Goal: Transaction & Acquisition: Purchase product/service

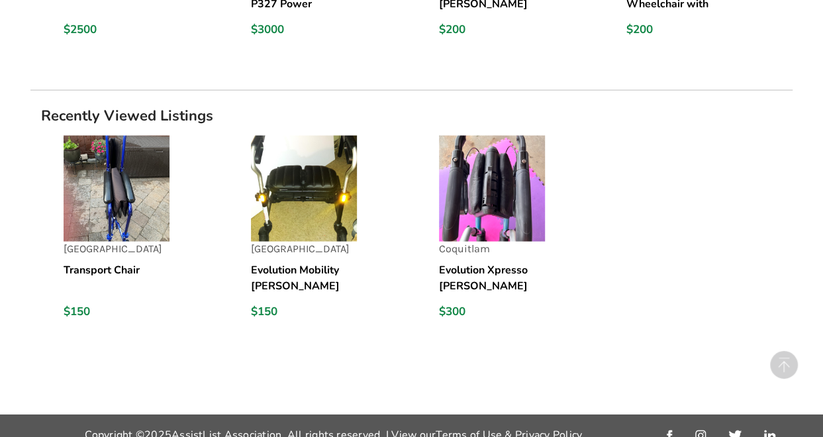
scroll to position [1334, 0]
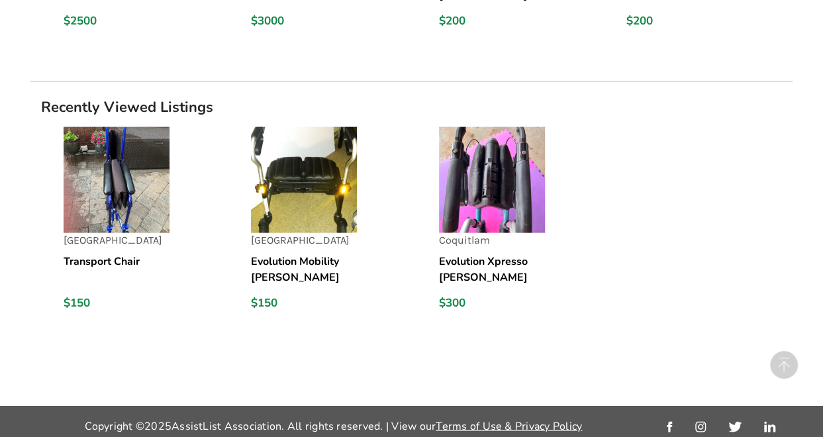
click at [493, 223] on img at bounding box center [492, 180] width 106 height 106
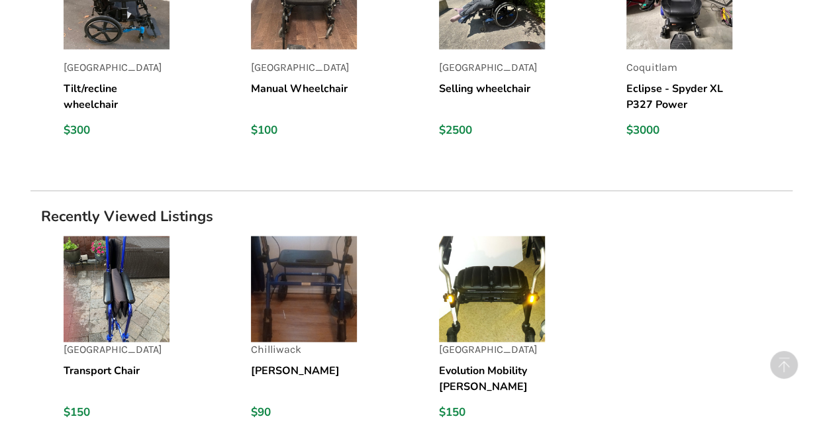
scroll to position [1449, 0]
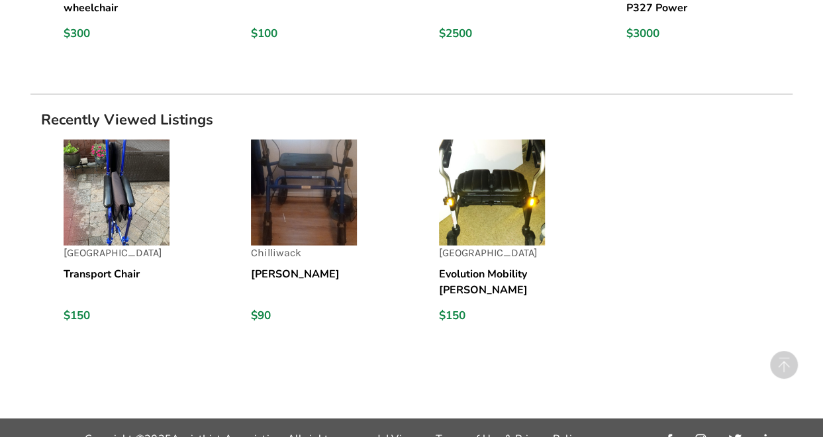
click at [112, 222] on img at bounding box center [117, 193] width 106 height 106
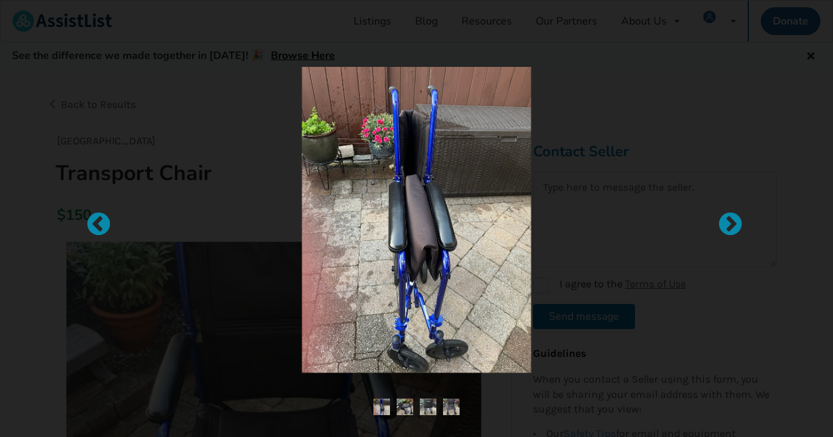
click at [597, 329] on div at bounding box center [416, 220] width 524 height 306
click at [409, 410] on img at bounding box center [405, 407] width 17 height 17
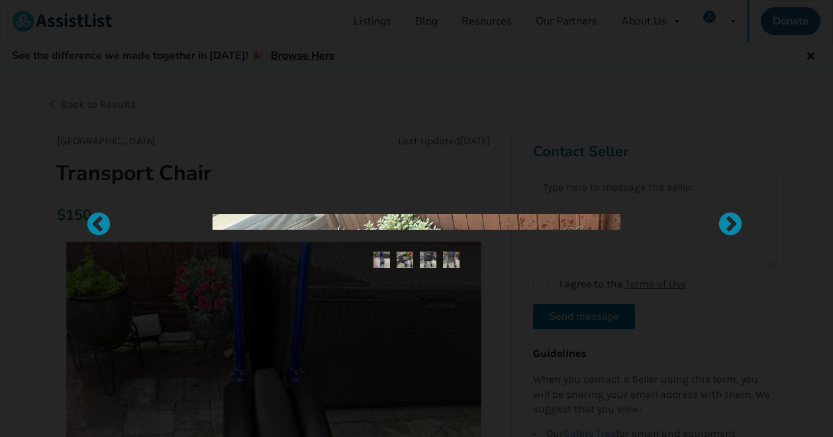
click at [409, 410] on div at bounding box center [416, 218] width 833 height 437
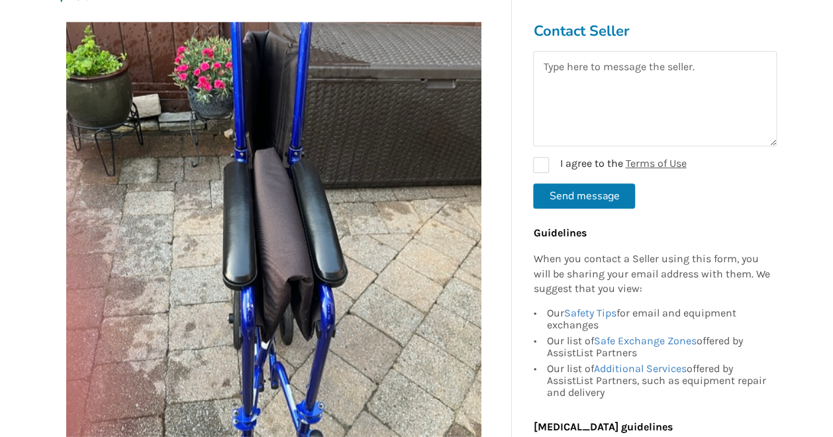
scroll to position [237, 0]
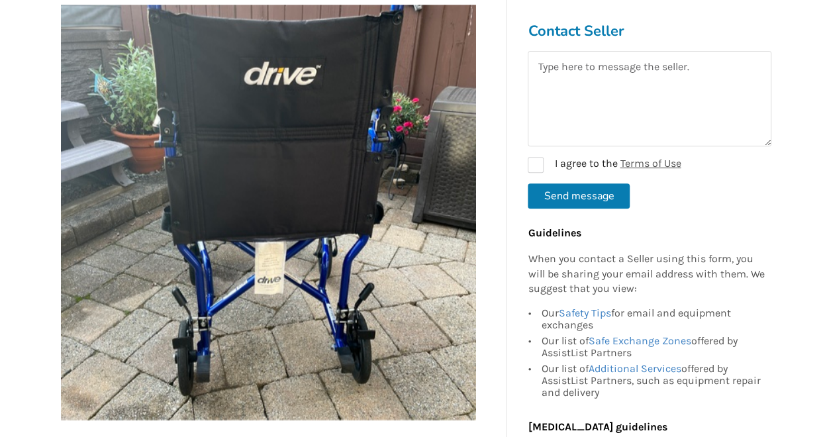
click at [483, 224] on div at bounding box center [268, 209] width 455 height 422
click at [481, 224] on div at bounding box center [268, 209] width 455 height 422
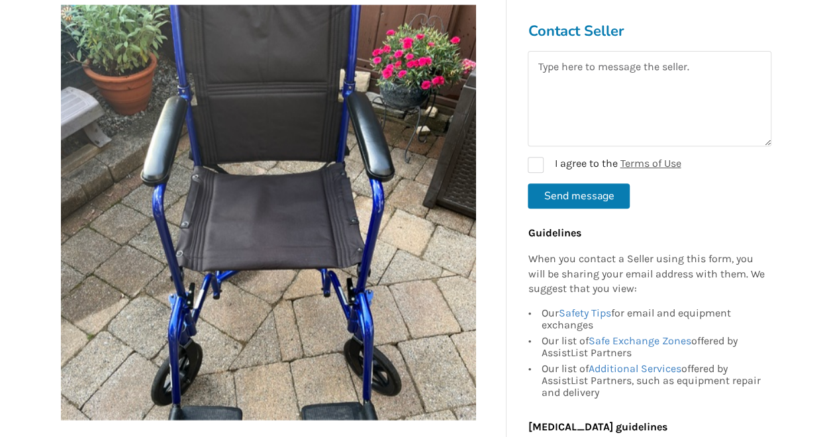
click at [481, 224] on div at bounding box center [268, 209] width 455 height 422
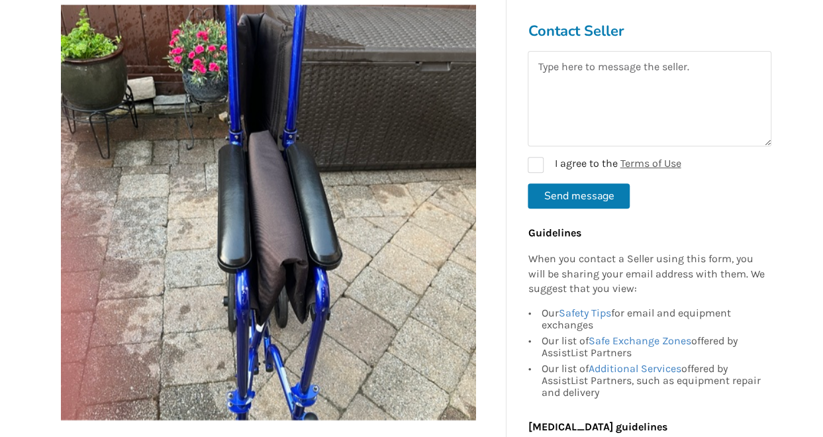
click at [481, 224] on div at bounding box center [268, 209] width 455 height 422
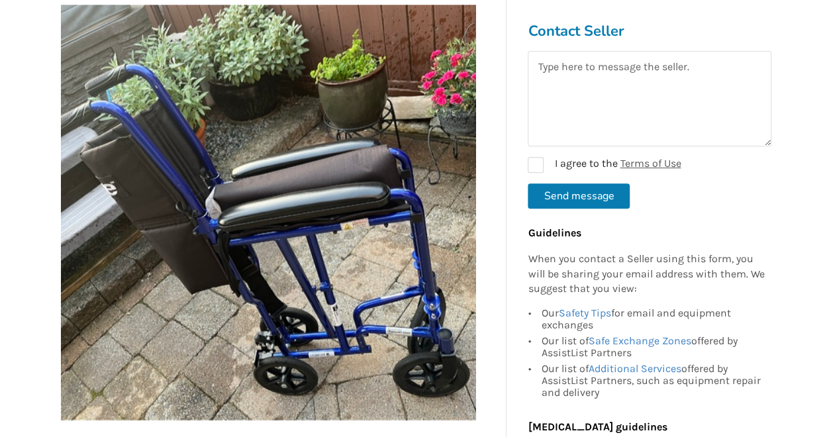
click at [142, 239] on img at bounding box center [268, 212] width 415 height 415
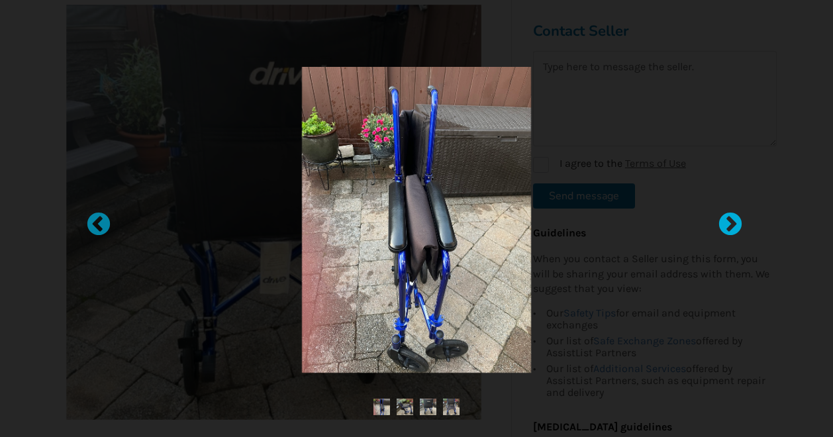
click at [730, 225] on div at bounding box center [723, 218] width 13 height 13
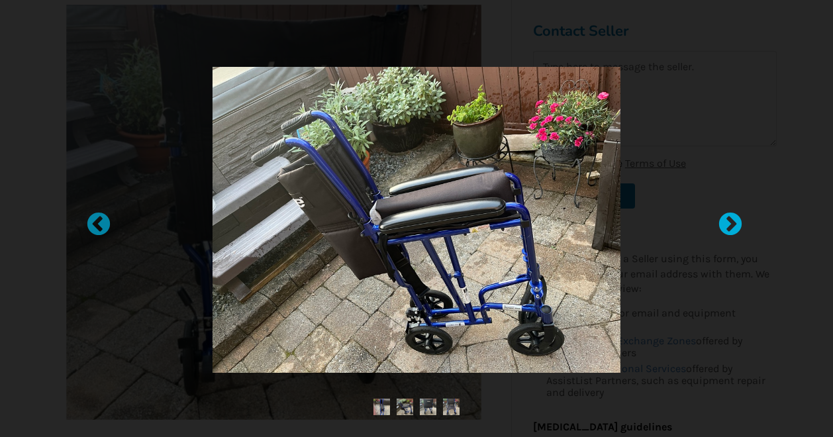
click at [730, 225] on div at bounding box center [723, 218] width 13 height 13
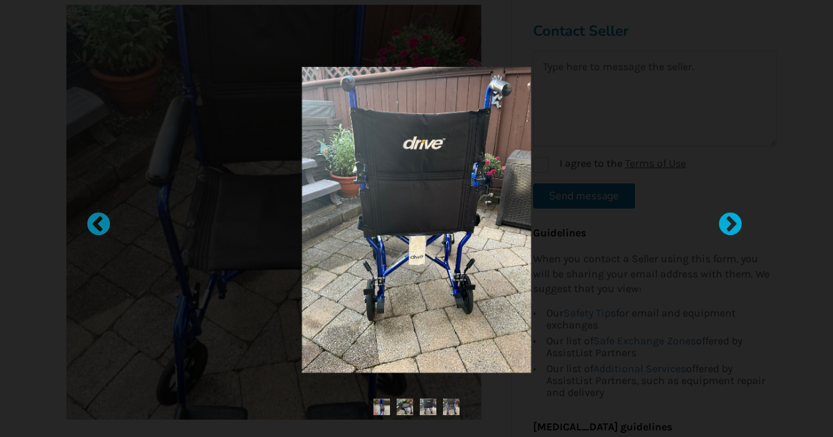
click at [730, 225] on div at bounding box center [723, 218] width 13 height 13
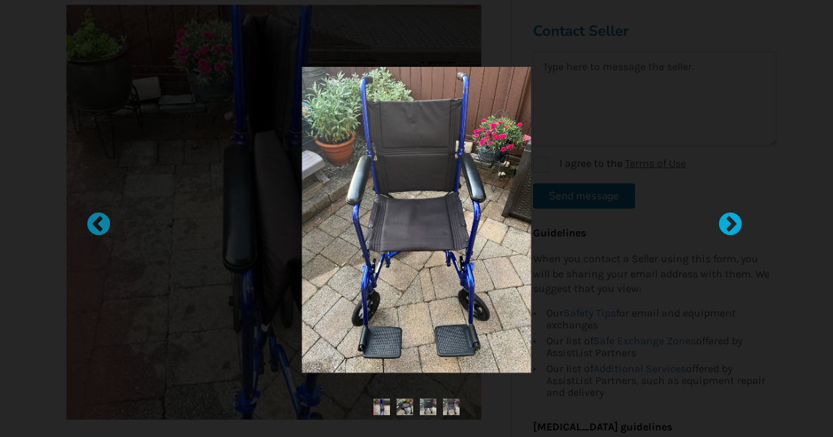
click at [730, 225] on div at bounding box center [723, 218] width 13 height 13
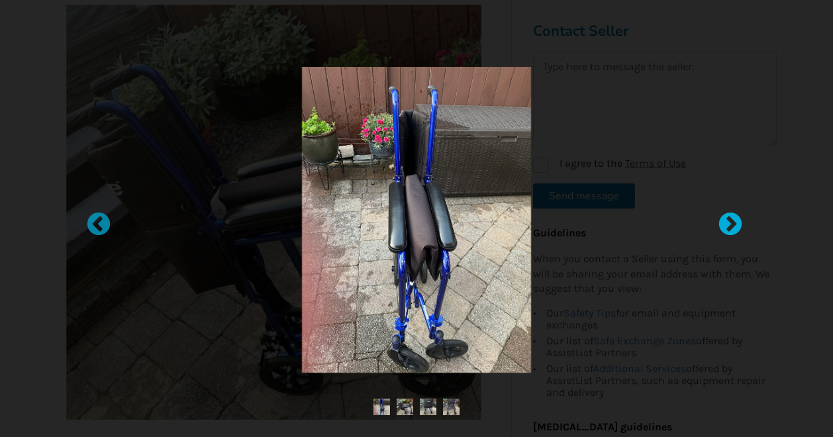
click at [730, 225] on div at bounding box center [723, 218] width 13 height 13
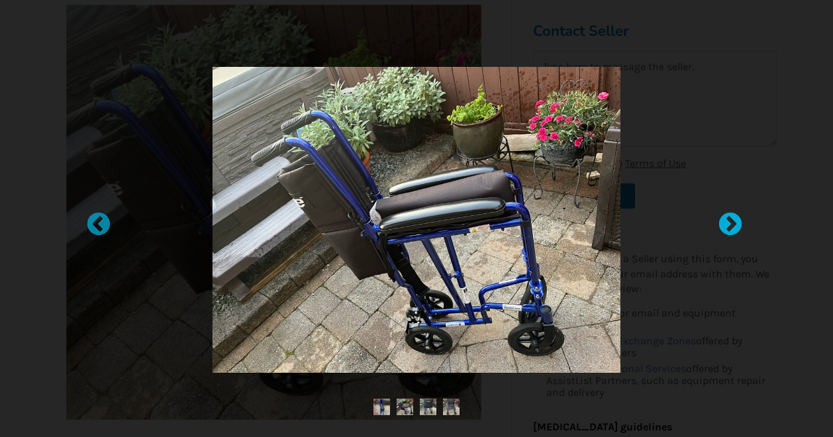
click at [730, 225] on div at bounding box center [723, 218] width 13 height 13
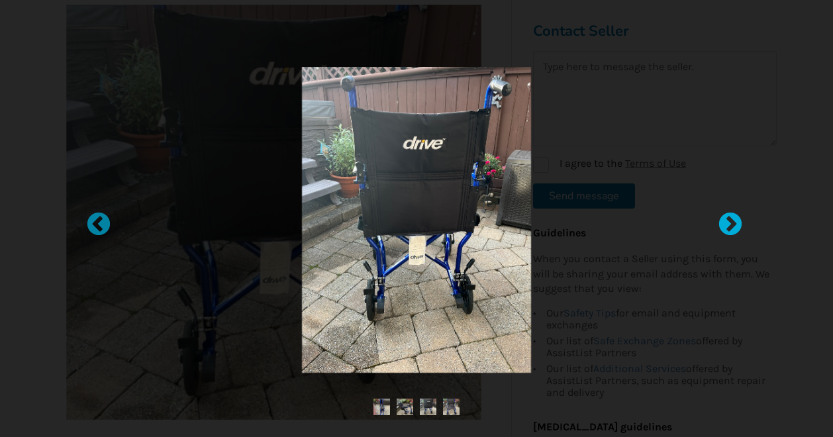
click at [730, 225] on div at bounding box center [723, 218] width 13 height 13
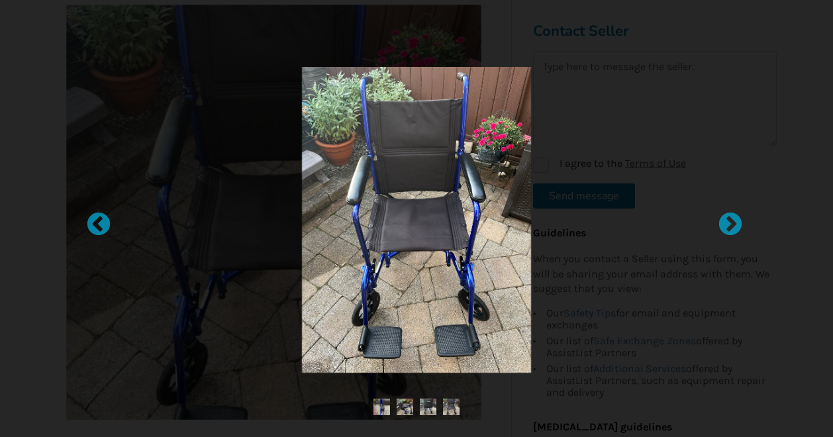
click at [456, 411] on img at bounding box center [451, 407] width 17 height 17
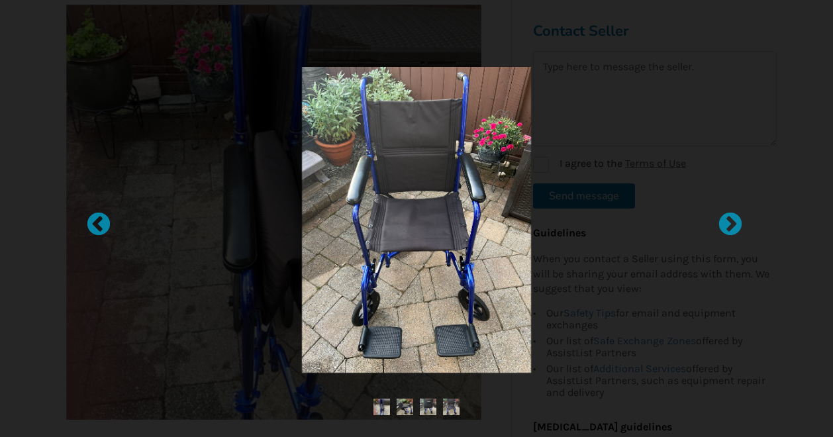
click at [454, 415] on img at bounding box center [451, 407] width 17 height 17
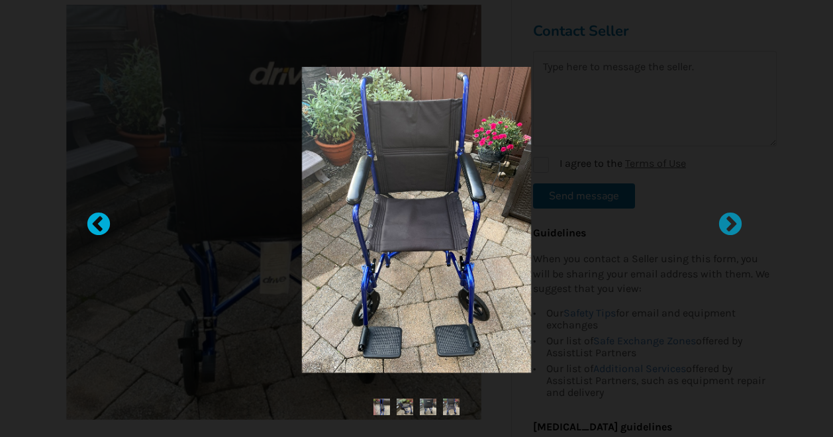
click at [93, 224] on div at bounding box center [91, 218] width 13 height 13
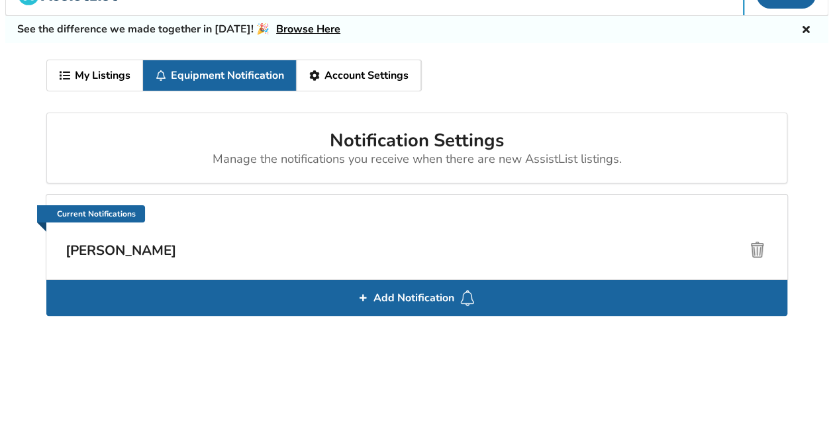
scroll to position [69, 0]
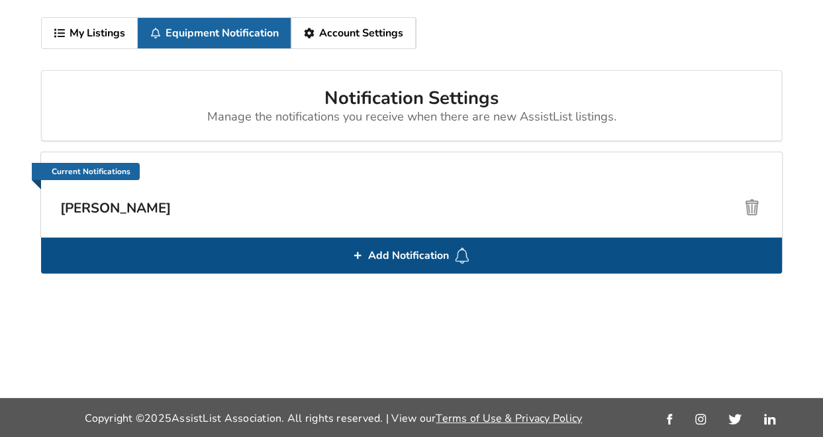
click at [442, 256] on span "Add Notification" at bounding box center [408, 255] width 91 height 21
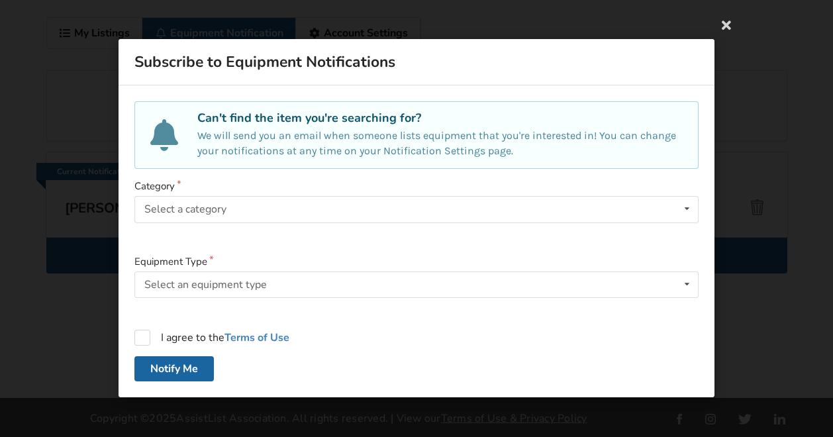
click at [252, 137] on p "We will send you an email when someone lists equipment that you're interested i…" at bounding box center [439, 143] width 485 height 30
click at [162, 208] on div "Select a category" at bounding box center [185, 210] width 82 height 11
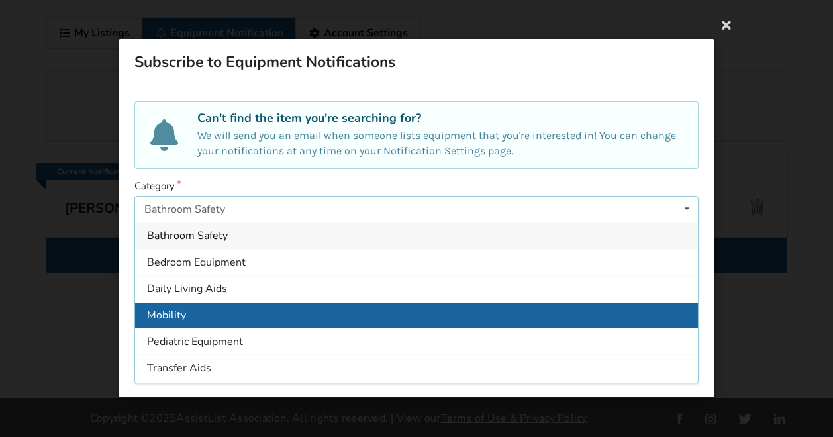
click at [191, 313] on div "Mobility" at bounding box center [416, 315] width 563 height 26
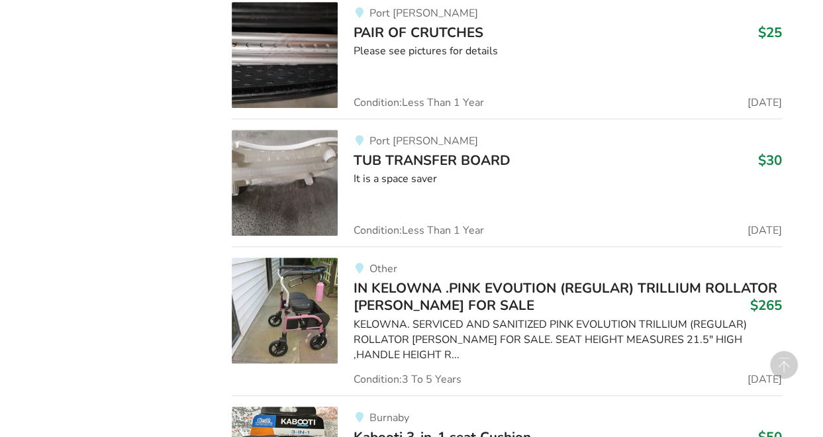
scroll to position [2968, 0]
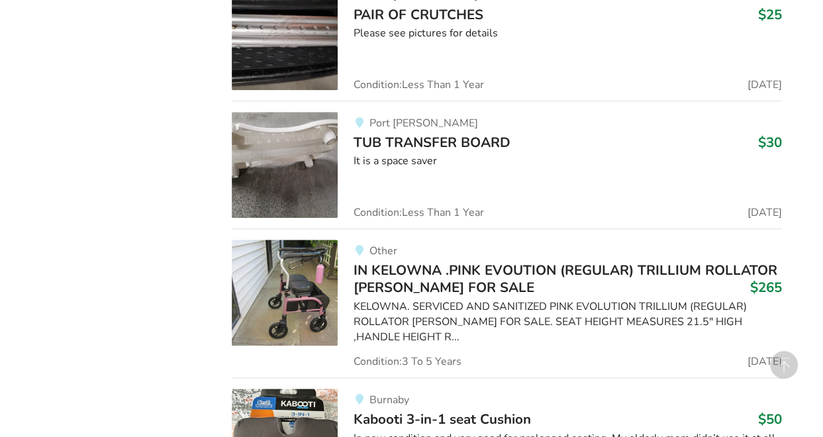
click at [384, 312] on div "KELOWNA. SERVICED AND SANITIZED PINK EVOLUTION TRILLIUM (REGULAR) ROLLATOR [PER…" at bounding box center [568, 322] width 428 height 46
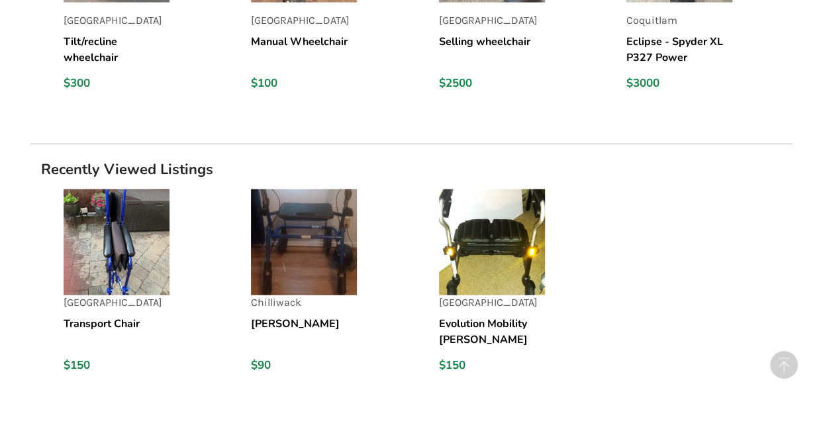
scroll to position [1427, 0]
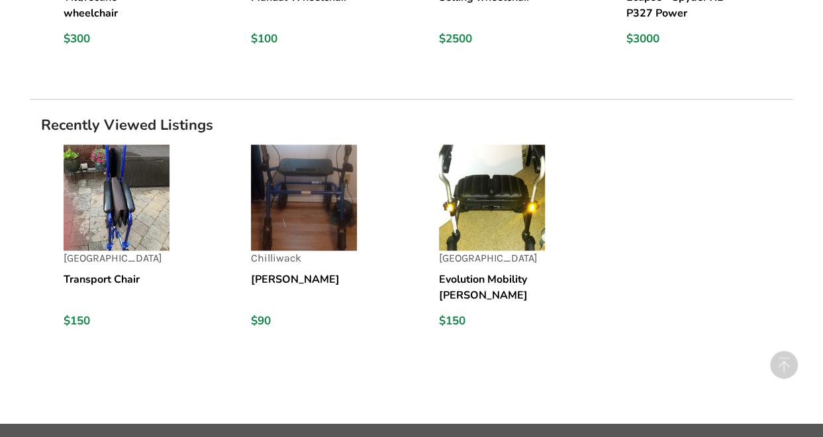
click at [494, 279] on h5 "Evolution Mobility [PERSON_NAME] Next to New" at bounding box center [492, 287] width 106 height 32
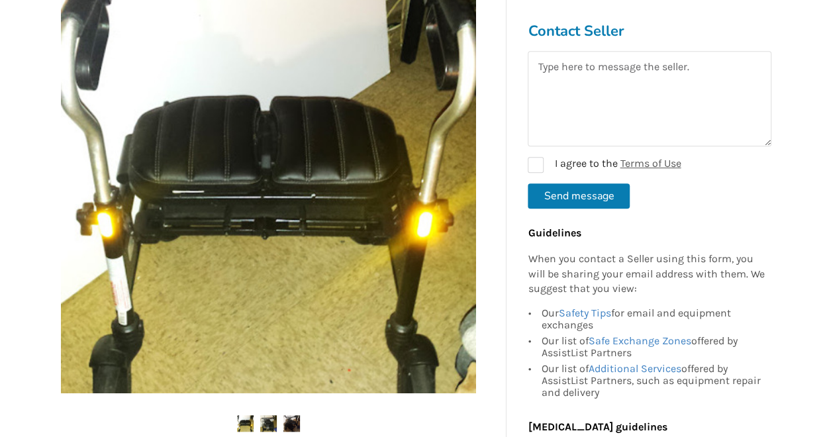
scroll to position [291, 0]
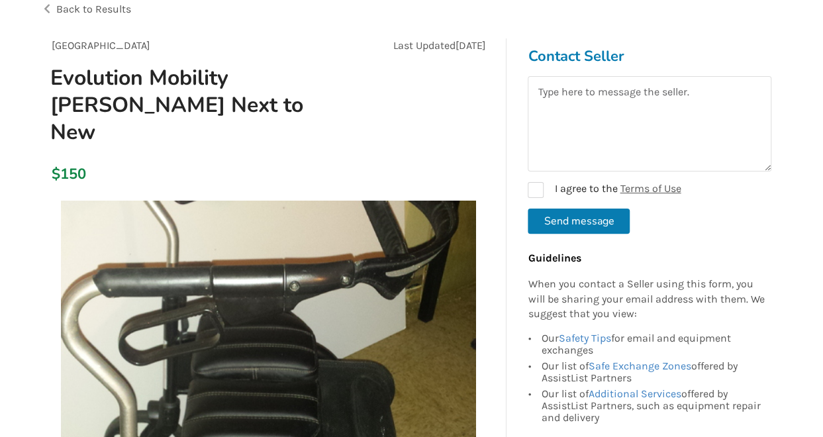
scroll to position [0, 0]
